Goal: Find contact information: Find contact information

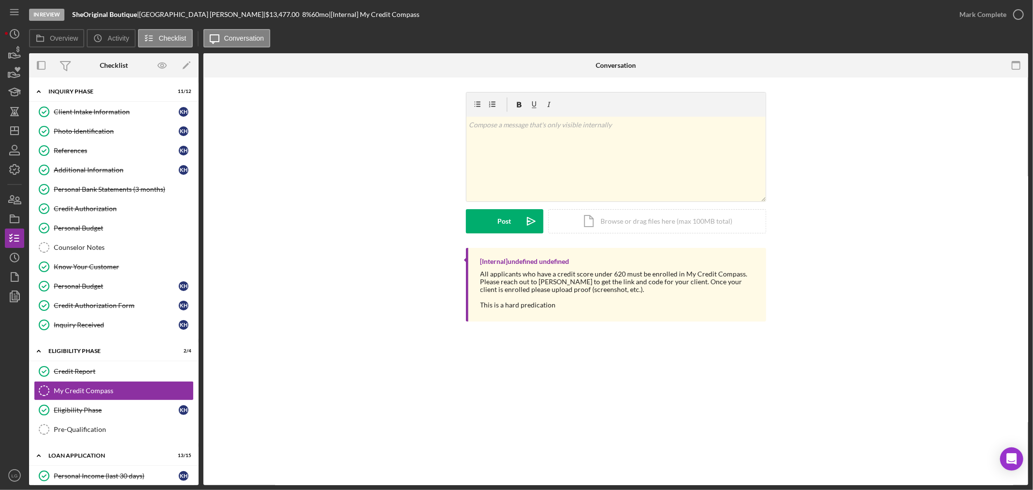
scroll to position [161, 0]
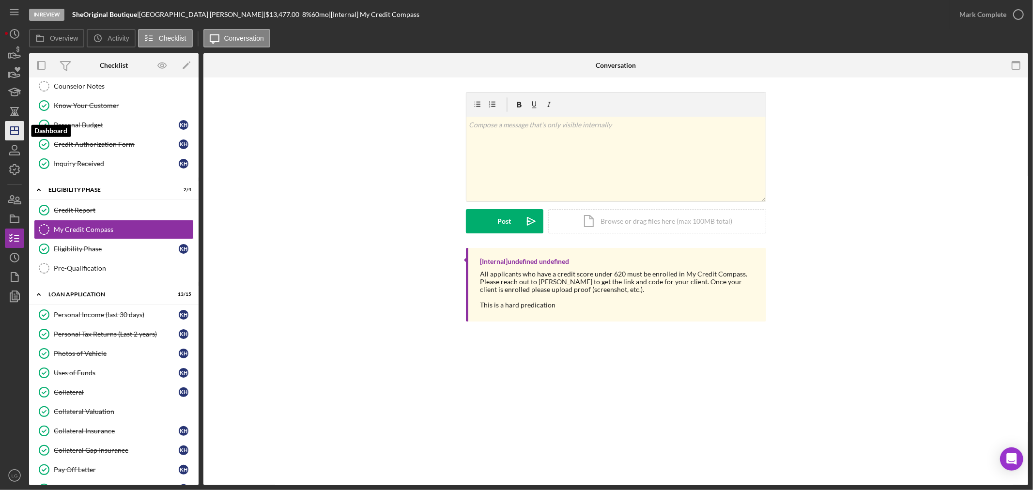
click at [12, 124] on icon "Icon/Dashboard" at bounding box center [14, 131] width 24 height 24
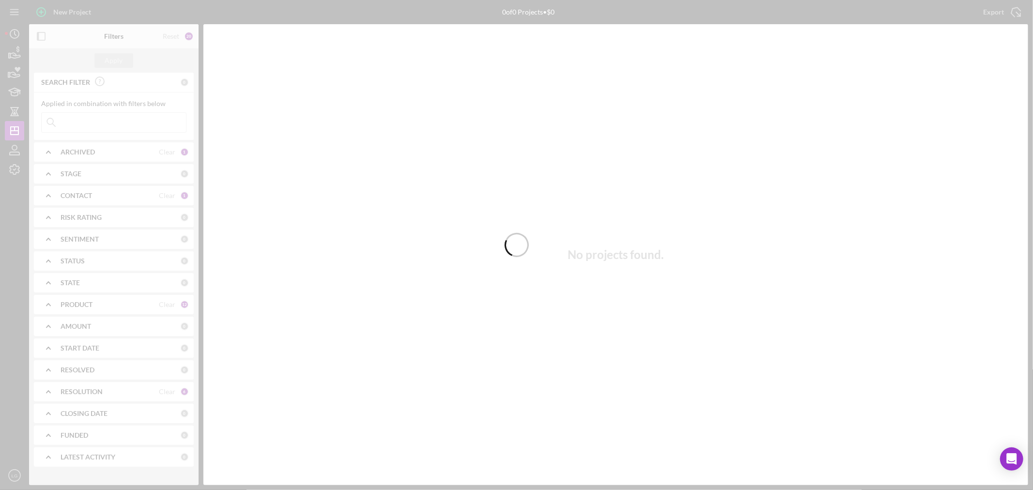
click at [110, 122] on div at bounding box center [516, 245] width 1033 height 490
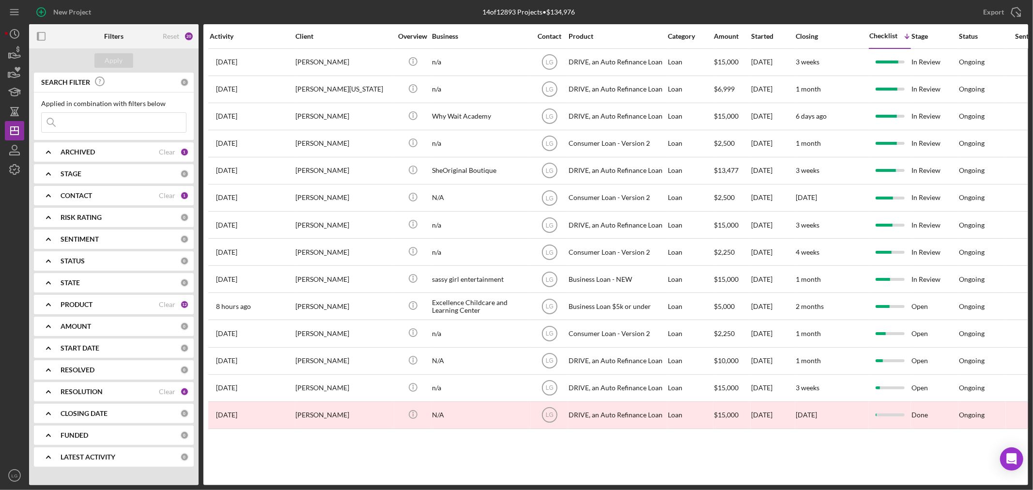
click at [109, 125] on input at bounding box center [114, 122] width 144 height 19
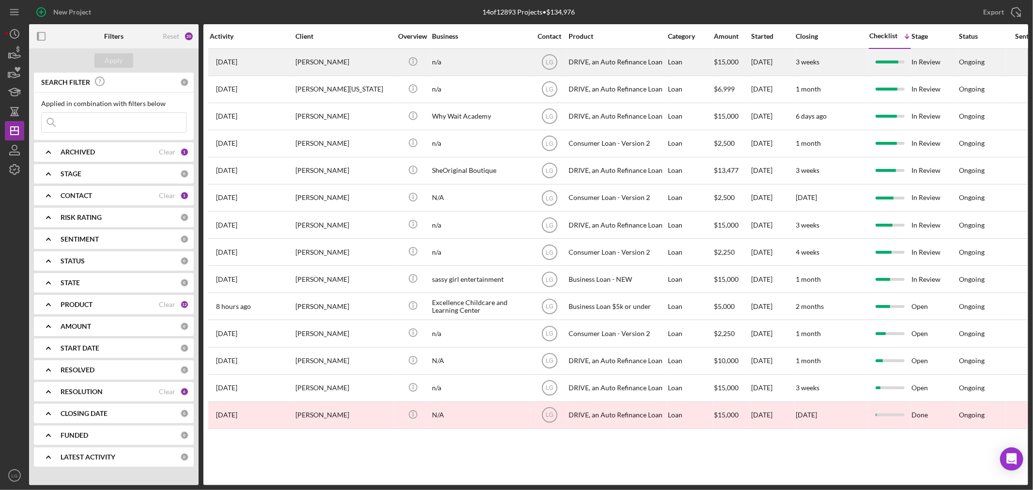
click at [345, 60] on div "[PERSON_NAME]" at bounding box center [343, 62] width 97 height 26
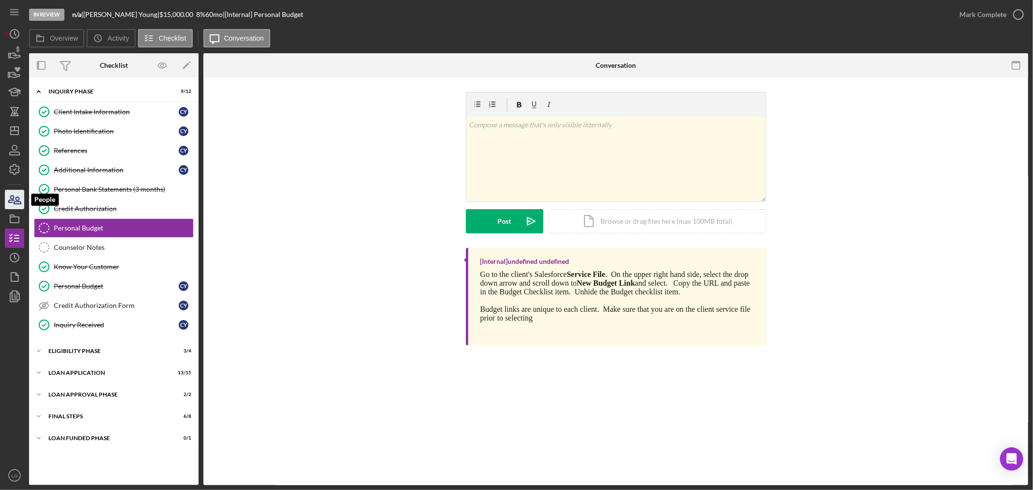
click at [15, 198] on icon "button" at bounding box center [14, 199] width 24 height 24
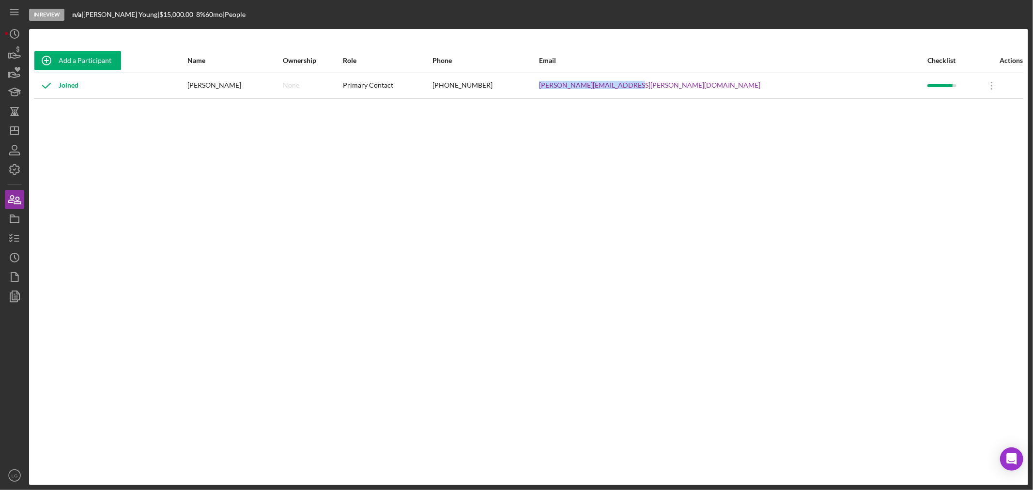
drag, startPoint x: 769, startPoint y: 81, endPoint x: 652, endPoint y: 89, distance: 117.0
click at [652, 89] on tr "Joined [PERSON_NAME] None Primary Contact [PHONE_NUMBER] [PERSON_NAME][EMAIL_AD…" at bounding box center [528, 86] width 989 height 26
copy tr "[PERSON_NAME][EMAIL_ADDRESS][PERSON_NAME][DOMAIN_NAME]"
